Goal: Find specific page/section: Find specific page/section

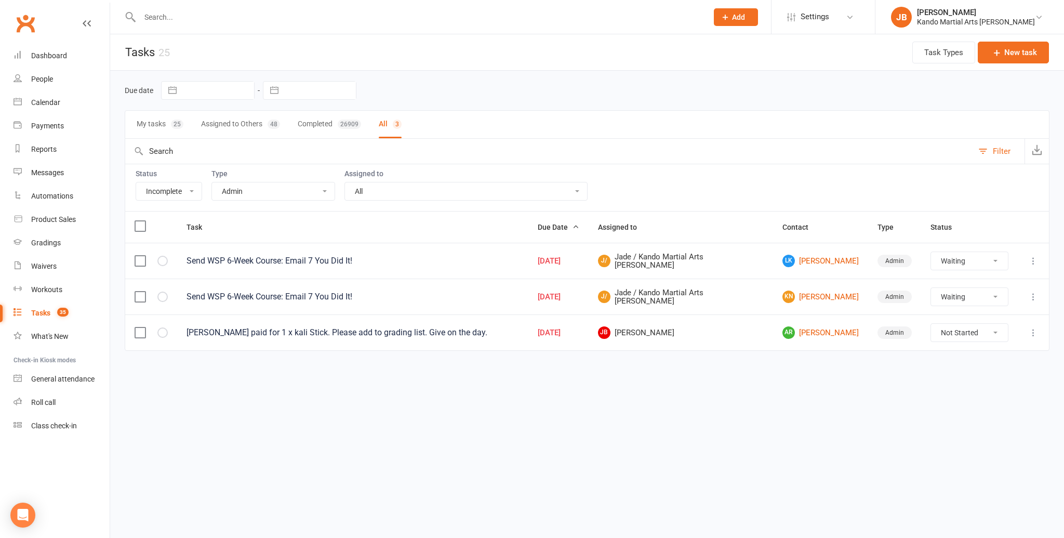
select select "incomplete"
select select "15046"
select select "waiting"
click at [1037, 15] on icon at bounding box center [1039, 17] width 8 height 8
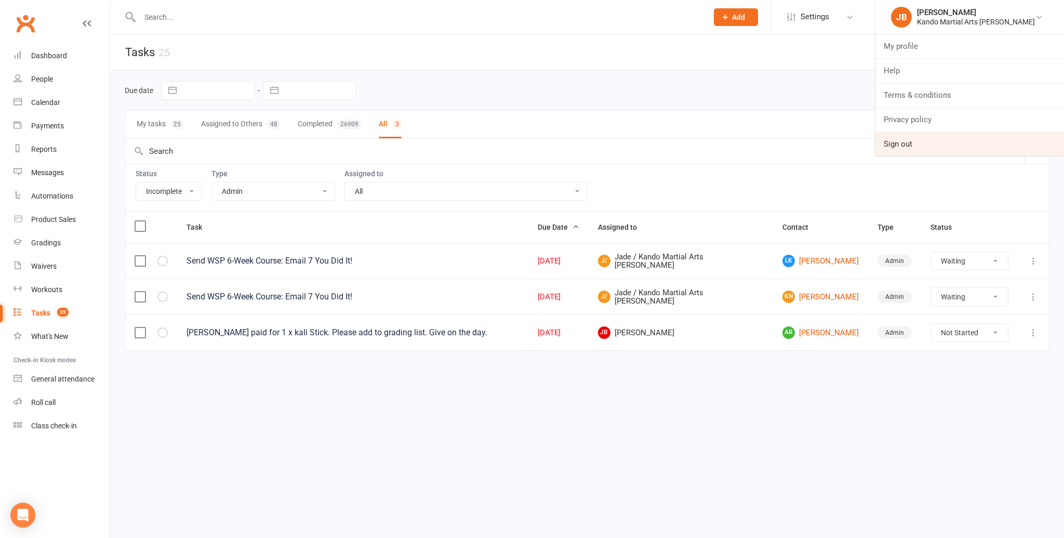
click at [956, 143] on link "Sign out" at bounding box center [969, 144] width 189 height 24
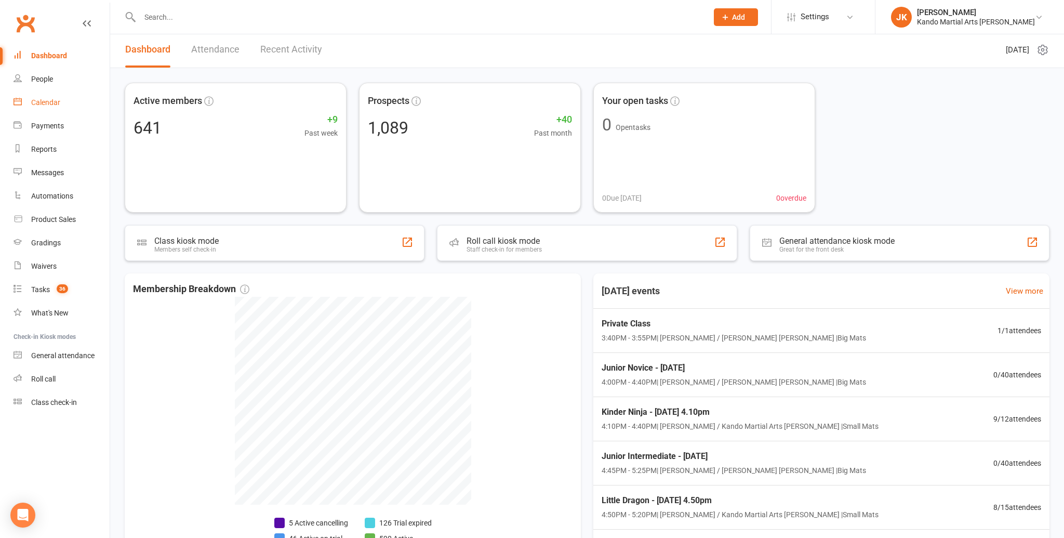
click at [43, 101] on div "Calendar" at bounding box center [45, 102] width 29 height 8
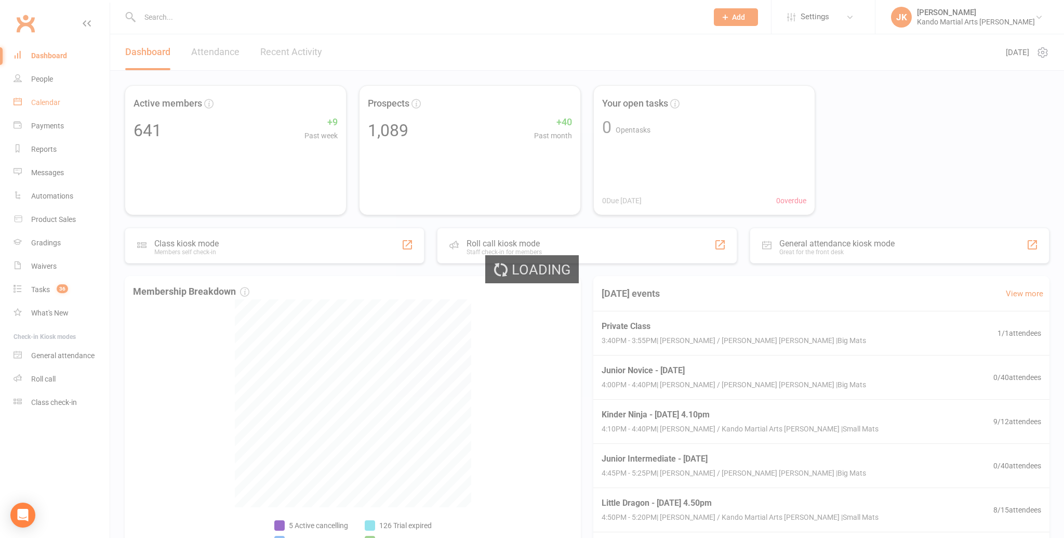
scroll to position [1, 0]
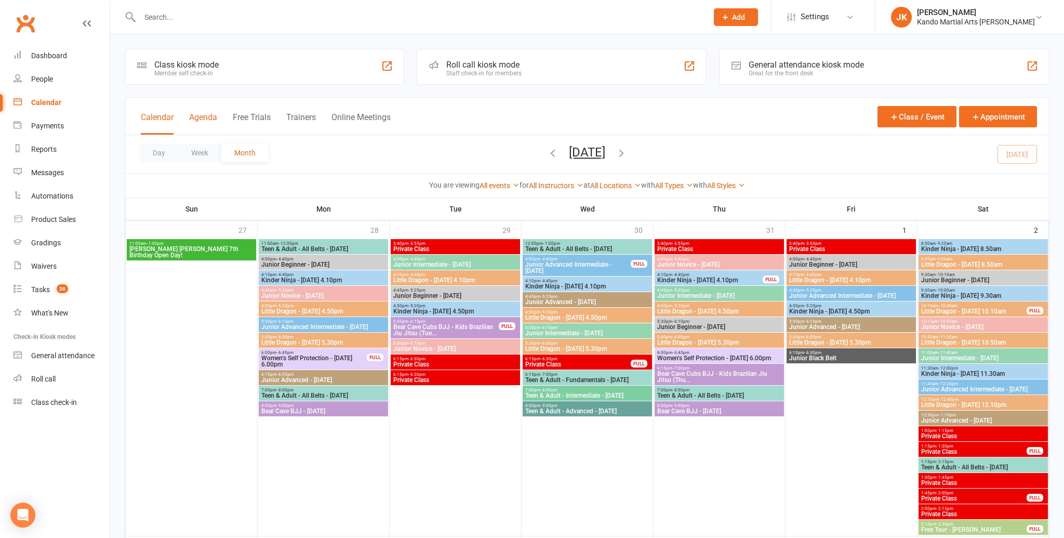
click at [207, 115] on button "Agenda" at bounding box center [203, 123] width 28 height 22
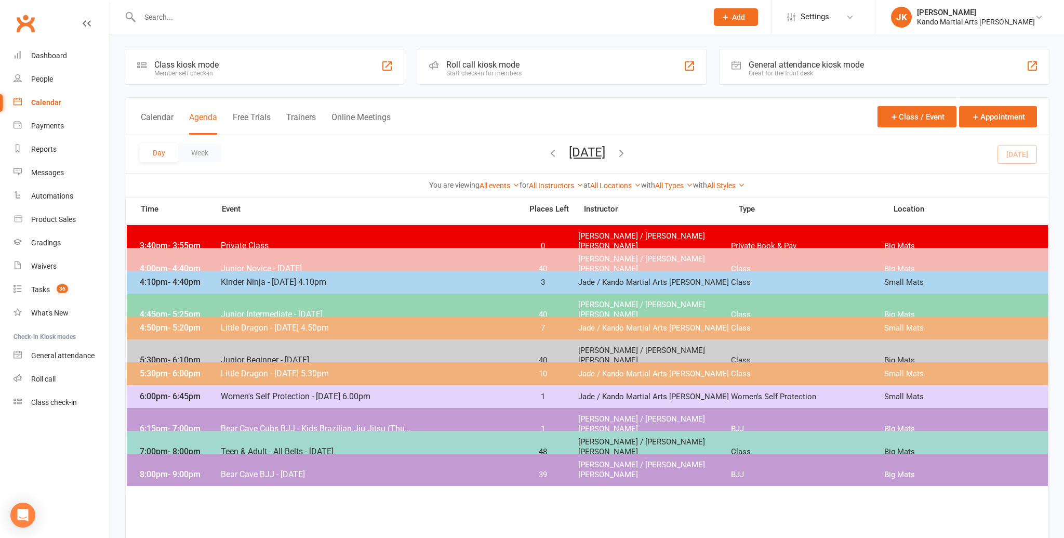
click at [154, 16] on input "text" at bounding box center [419, 17] width 564 height 15
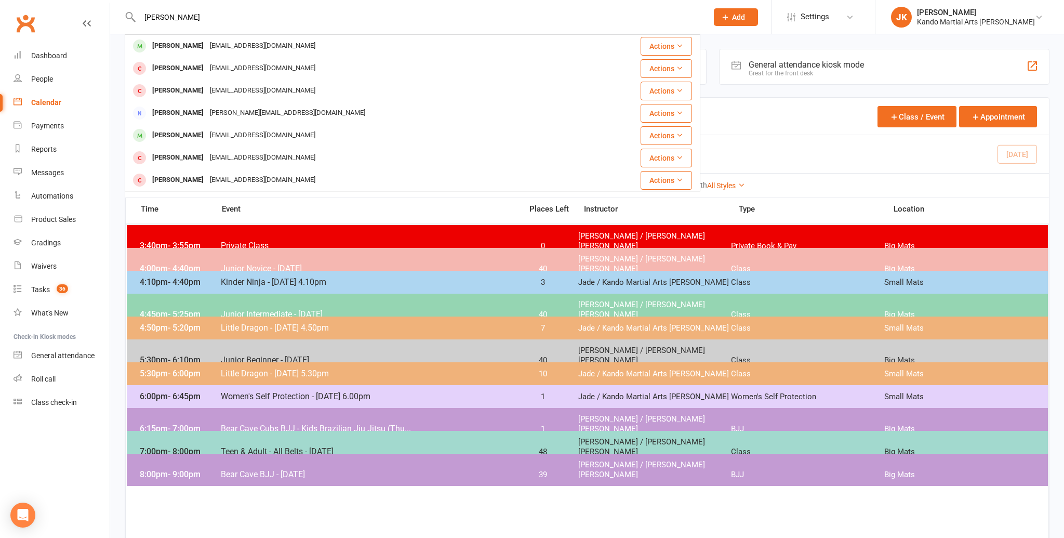
type input "[PERSON_NAME]"
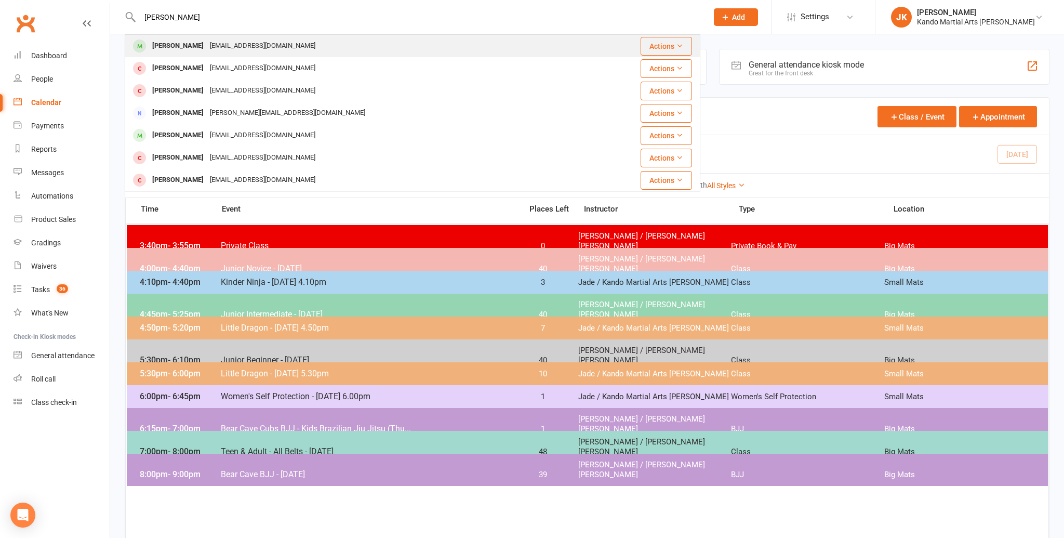
click at [183, 43] on div "[PERSON_NAME]" at bounding box center [178, 45] width 58 height 15
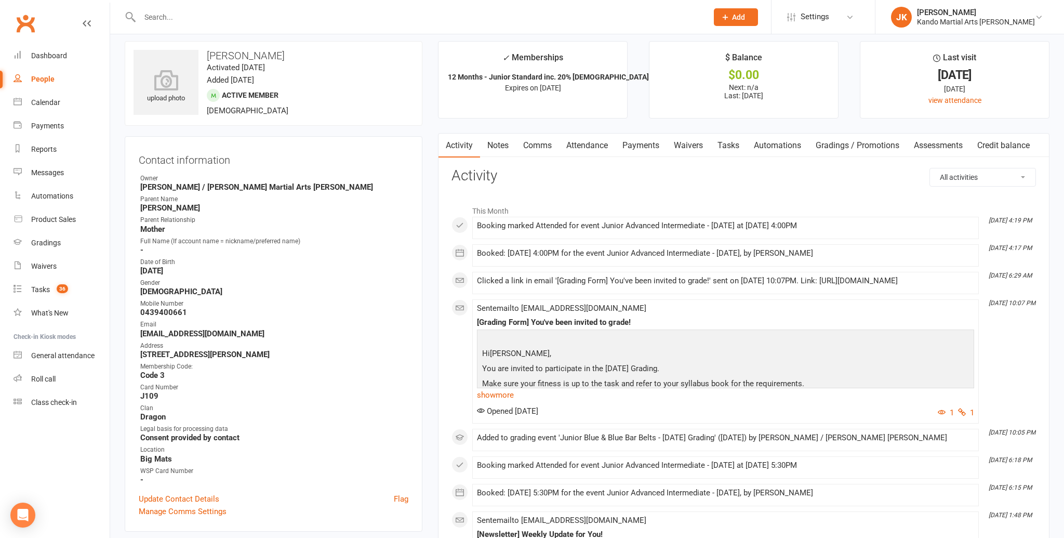
scroll to position [7, 0]
click at [46, 99] on div "Calendar" at bounding box center [45, 102] width 29 height 8
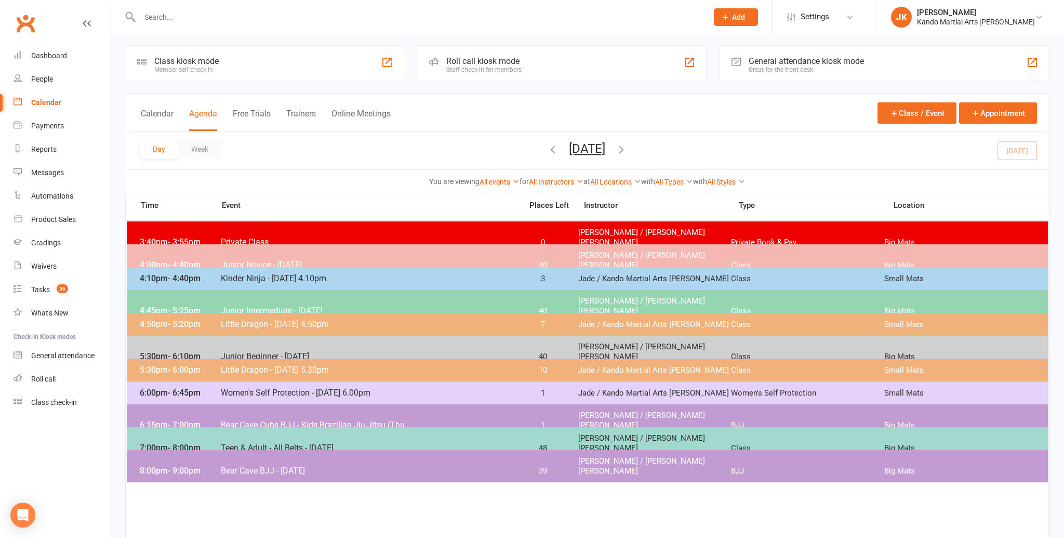
scroll to position [4, 0]
